Goal: Task Accomplishment & Management: Manage account settings

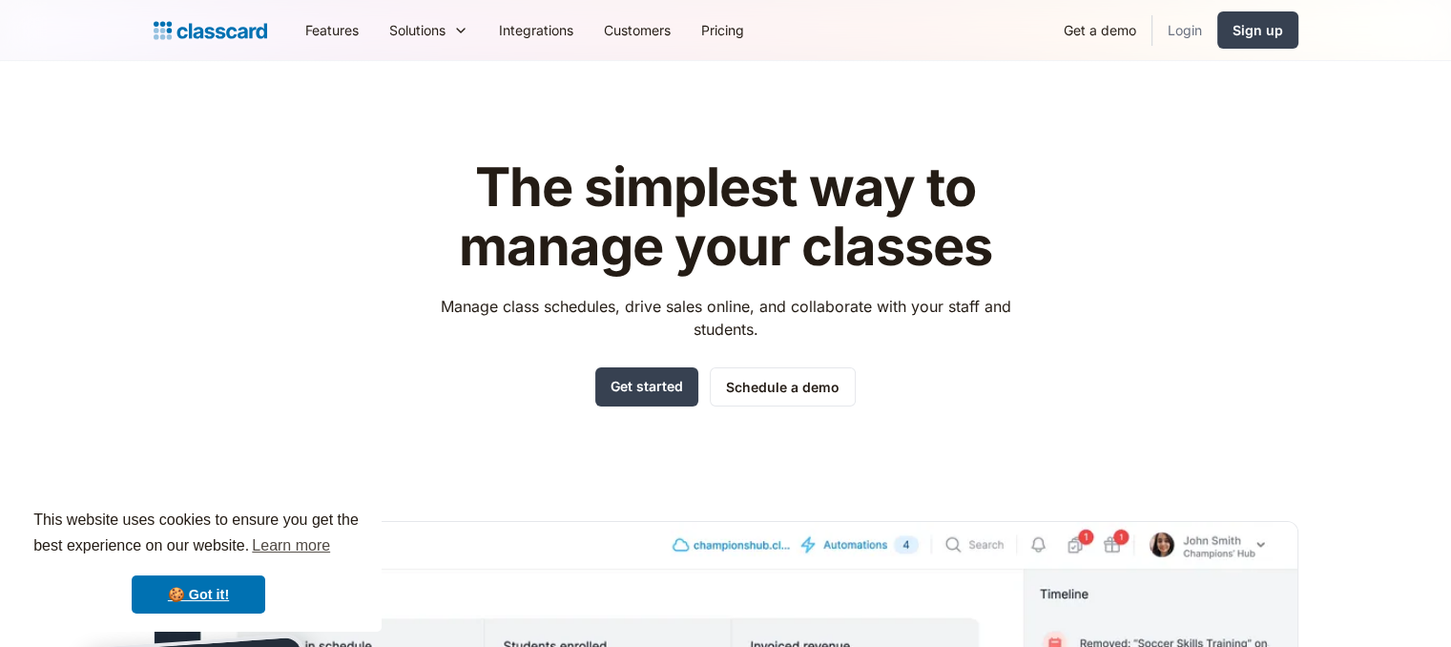
click at [1178, 31] on link "Login" at bounding box center [1184, 30] width 65 height 43
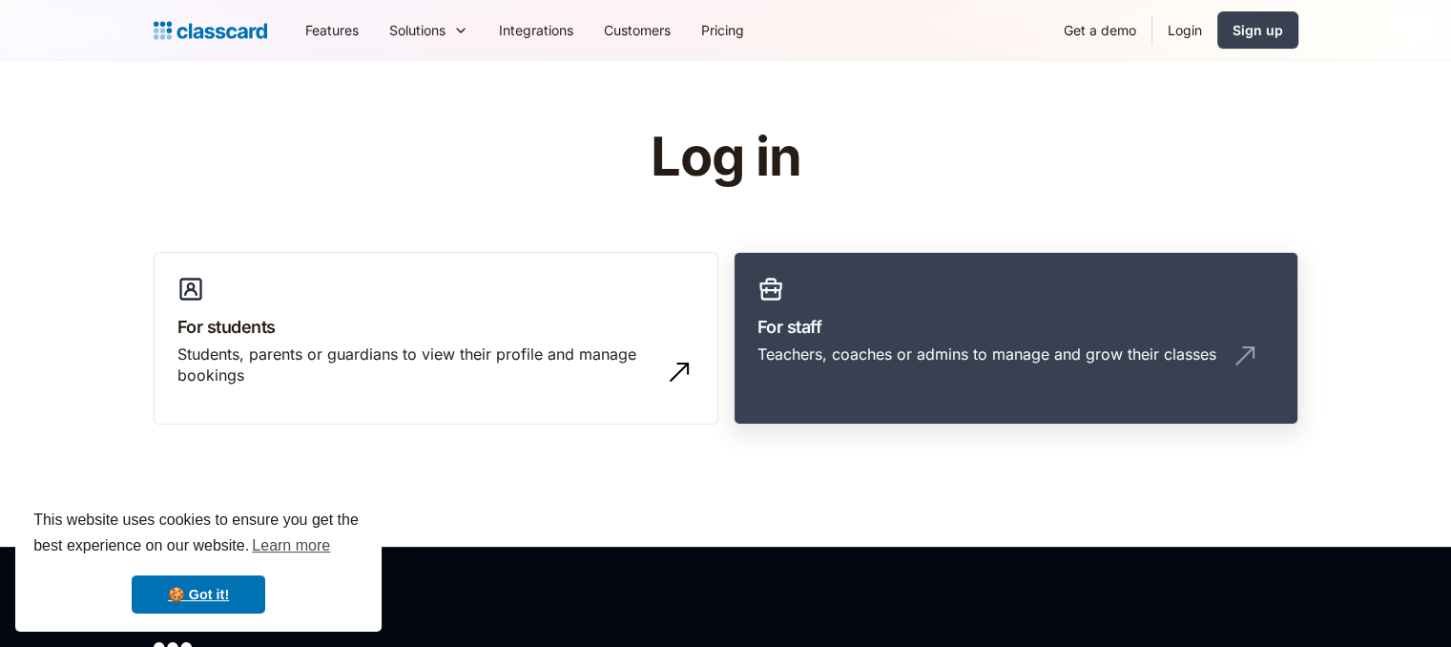
click at [820, 343] on div "Teachers, coaches or admins to manage and grow their classes" at bounding box center [986, 353] width 459 height 21
